Goal: Find specific page/section: Find specific page/section

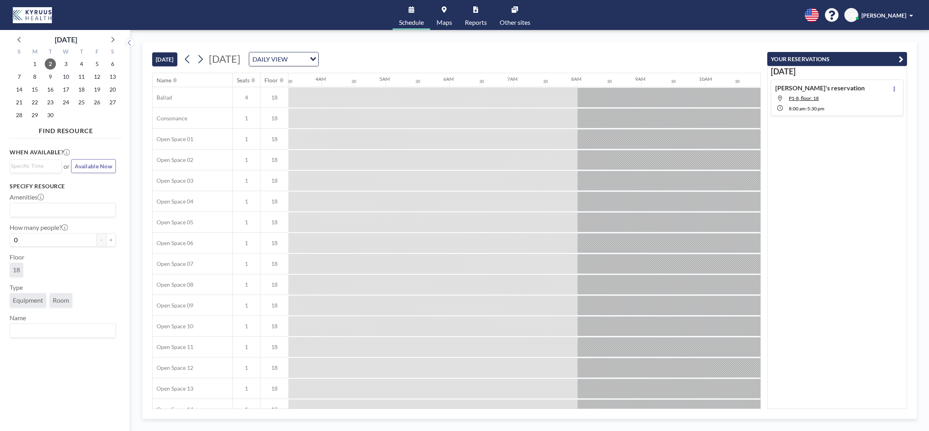
scroll to position [0, 959]
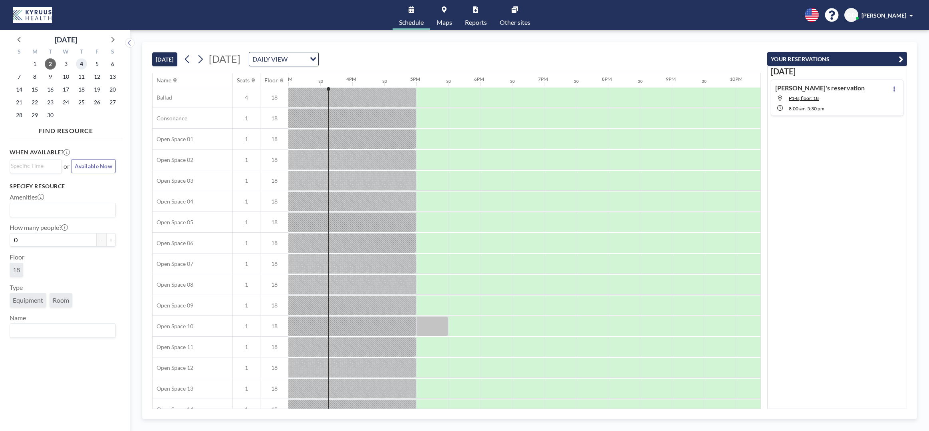
click at [84, 63] on span "4" at bounding box center [81, 63] width 11 height 11
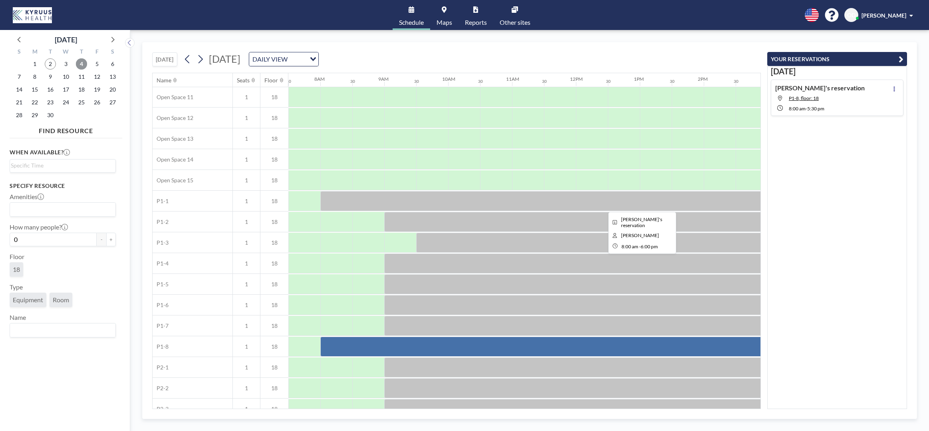
scroll to position [261, 479]
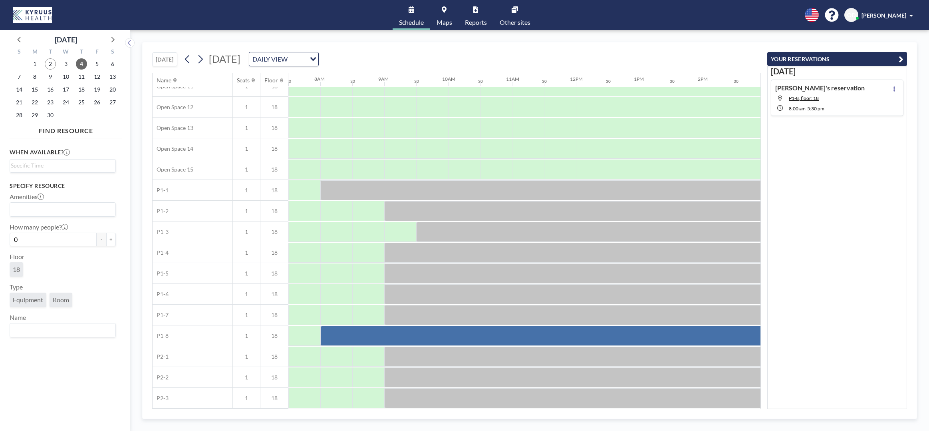
click at [452, 22] on span "Maps" at bounding box center [445, 22] width 16 height 6
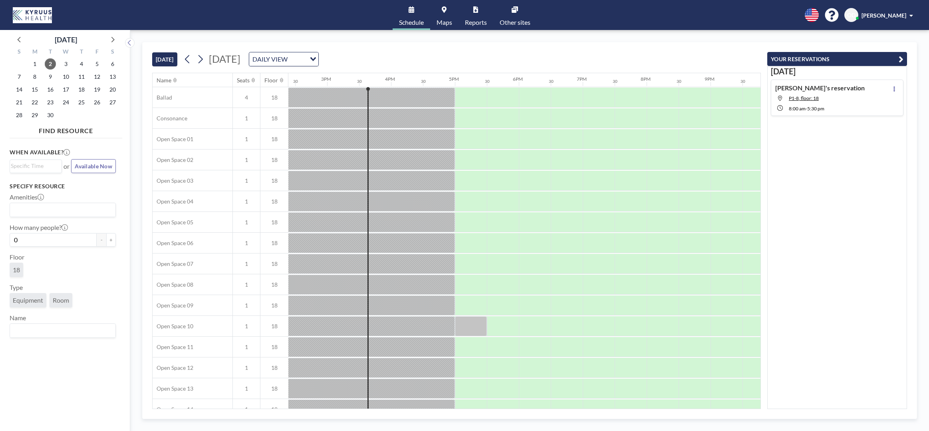
scroll to position [0, 959]
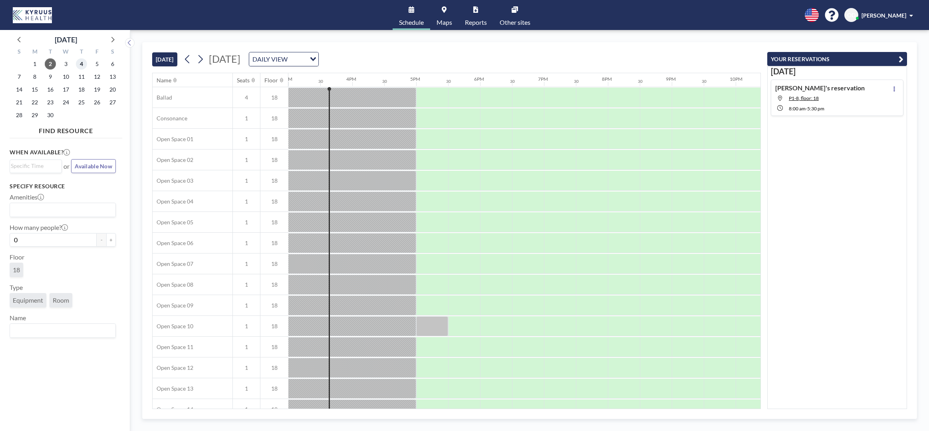
click at [83, 66] on span "4" at bounding box center [81, 63] width 11 height 11
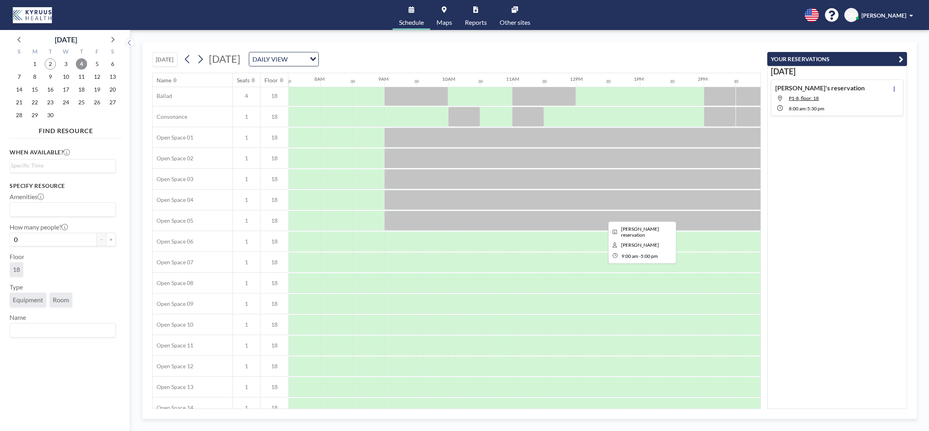
scroll to position [0, 479]
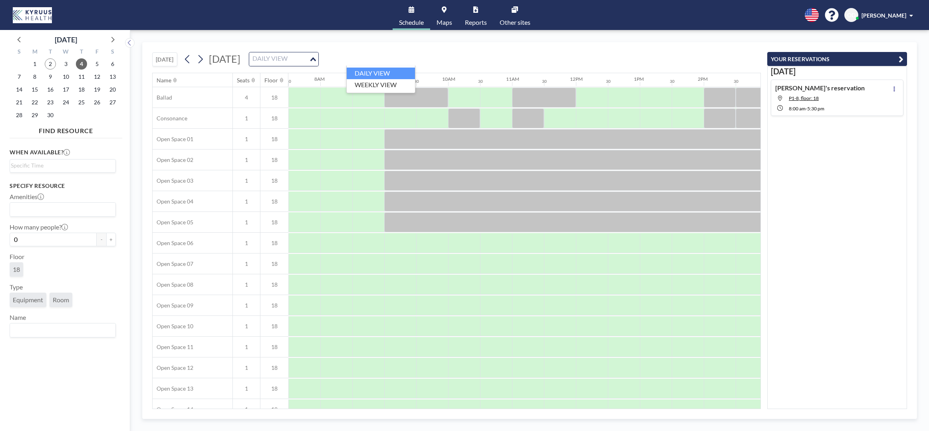
click at [316, 57] on icon "Search for option" at bounding box center [313, 59] width 6 height 4
click at [433, 55] on div "[DATE] [DATE] DAILY VIEW Loading..." at bounding box center [456, 57] width 609 height 30
click at [306, 61] on div "DAILY VIEW" at bounding box center [277, 58] width 57 height 12
click at [356, 46] on div "[DATE] [DATE] DAILY VIEW Loading..." at bounding box center [456, 57] width 609 height 30
click at [509, 21] on span "Other sites" at bounding box center [515, 22] width 31 height 6
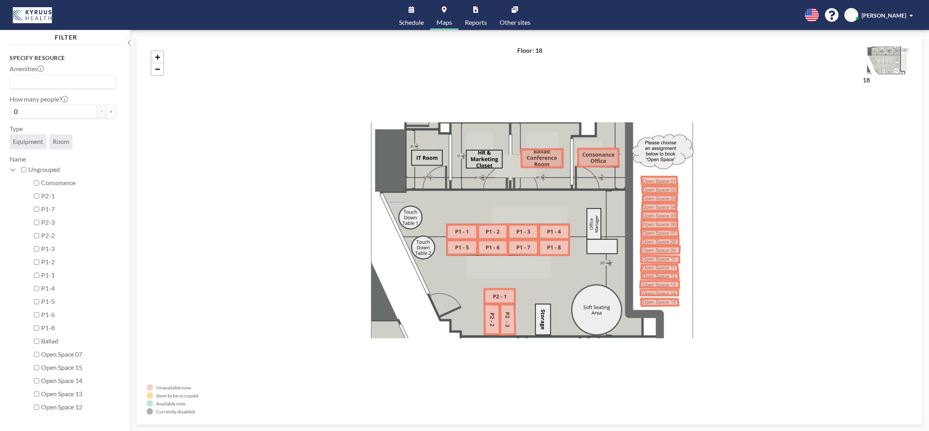
click at [419, 22] on span "Schedule" at bounding box center [411, 22] width 25 height 6
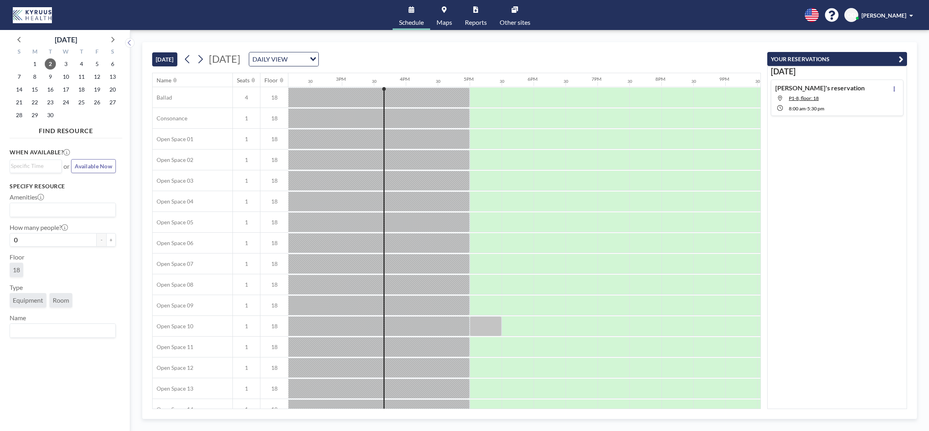
scroll to position [0, 959]
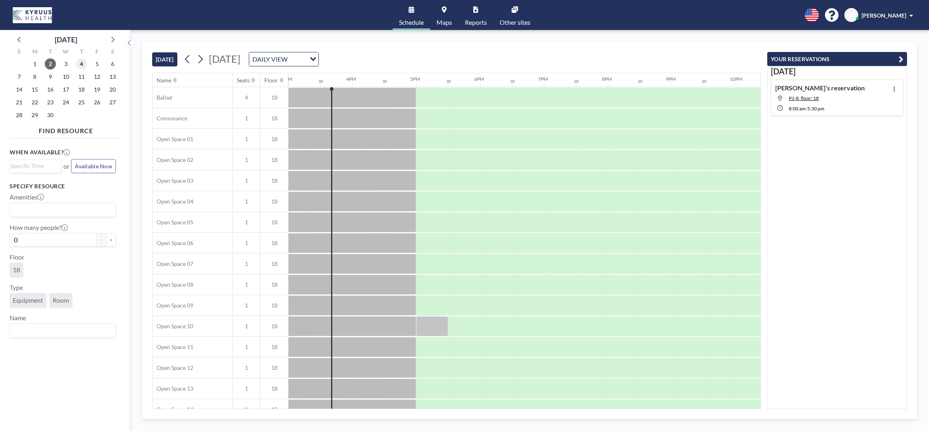
click at [84, 61] on span "4" at bounding box center [81, 63] width 11 height 11
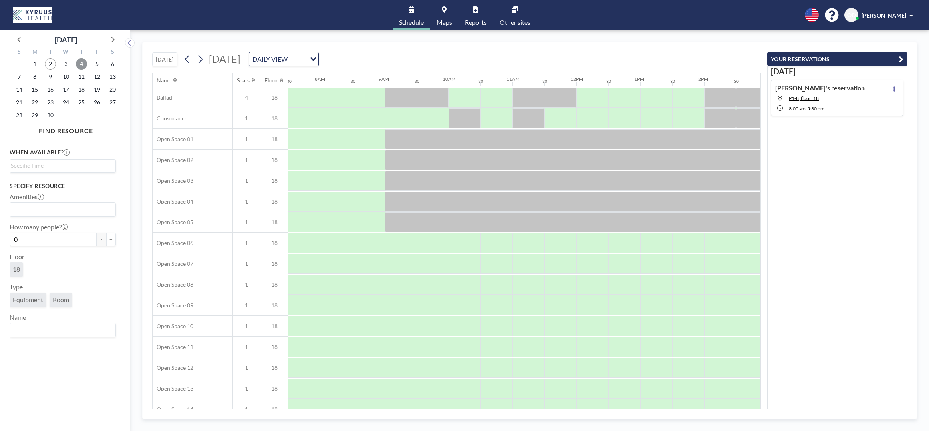
scroll to position [0, 479]
click at [896, 18] on span "[PERSON_NAME]" at bounding box center [884, 15] width 45 height 7
click at [728, 37] on div "TODAY Thursday, September 4, 2025 DAILY VIEW Loading... Name Seats Floor 12AM 3…" at bounding box center [529, 230] width 799 height 401
click at [748, 51] on div "[DATE] [DATE] DAILY VIEW Loading..." at bounding box center [456, 57] width 609 height 30
click at [833, 133] on div "Sep 4 Olivia's reservation P1-8, floor: 18 8:00 AM - 5:30 PM" at bounding box center [838, 237] width 140 height 343
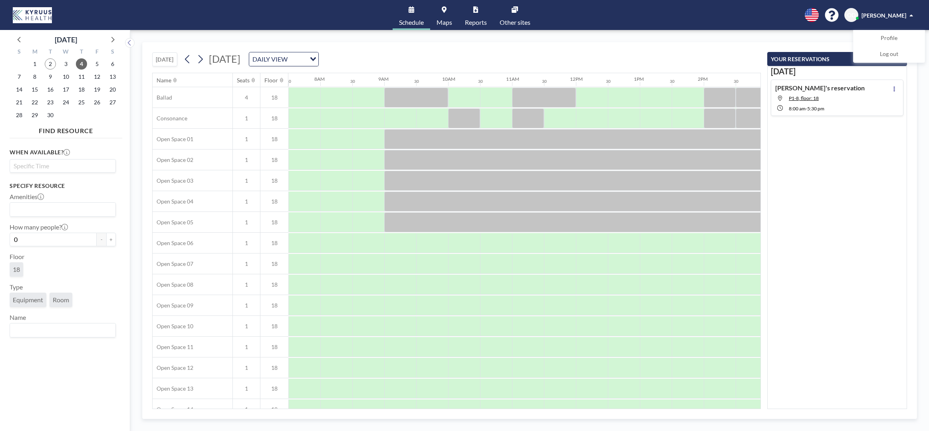
click at [61, 162] on input "Search for option" at bounding box center [61, 166] width 100 height 10
click at [88, 143] on div "When available? Loading... 12:00 am 12:30 am 1:00 am 1:30 am 2:00 am 2:30 am 3:…" at bounding box center [66, 277] width 113 height 273
